Goal: Information Seeking & Learning: Learn about a topic

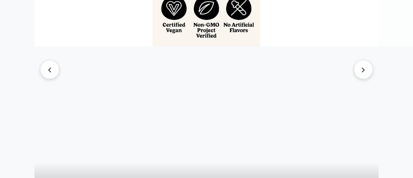
scroll to position [1217, 0]
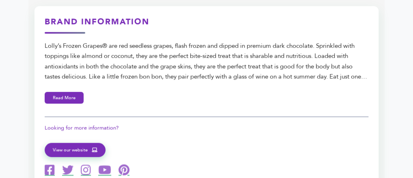
scroll to position [243, 0]
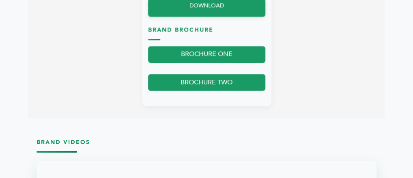
scroll to position [617, 0]
